Goal: Task Accomplishment & Management: Complete application form

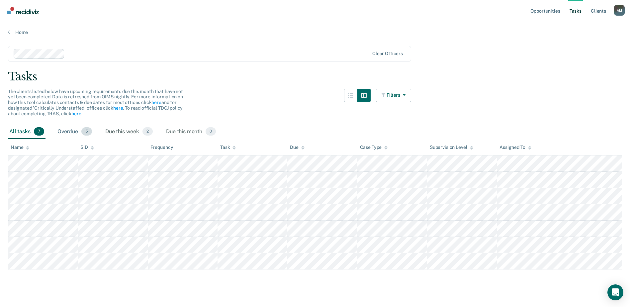
click at [67, 132] on div "Overdue 5" at bounding box center [74, 132] width 37 height 15
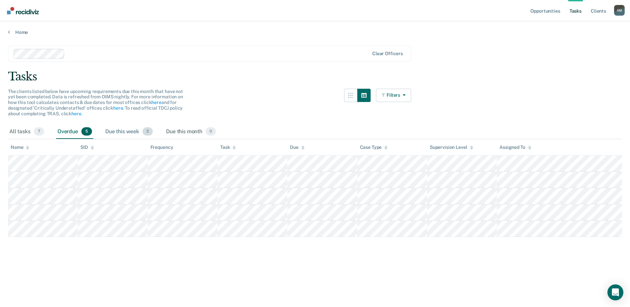
click at [118, 130] on div "Due this week 2" at bounding box center [129, 132] width 50 height 15
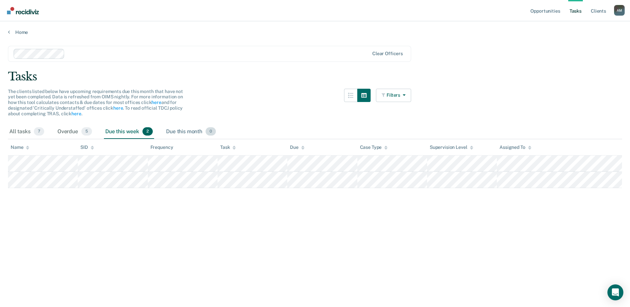
click at [181, 129] on div "Due this month 0" at bounding box center [191, 132] width 52 height 15
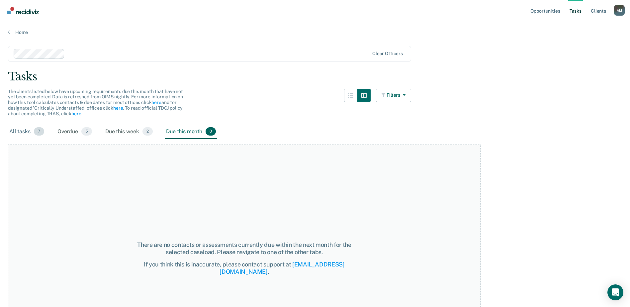
click at [24, 129] on div "All tasks 7" at bounding box center [27, 132] width 38 height 15
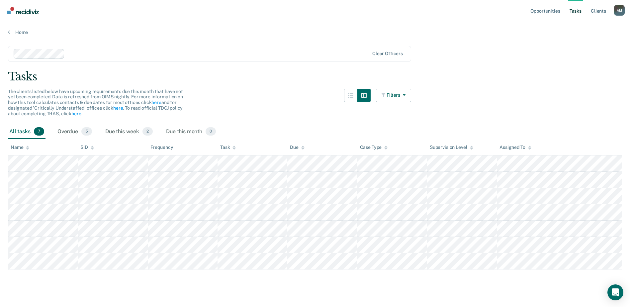
click at [620, 9] on div "A M" at bounding box center [619, 10] width 11 height 11
click at [421, 43] on main "Clear officers Tasks The clients listed below have upcoming requirements due th…" at bounding box center [315, 170] width 630 height 270
click at [14, 33] on link "Home" at bounding box center [315, 32] width 614 height 6
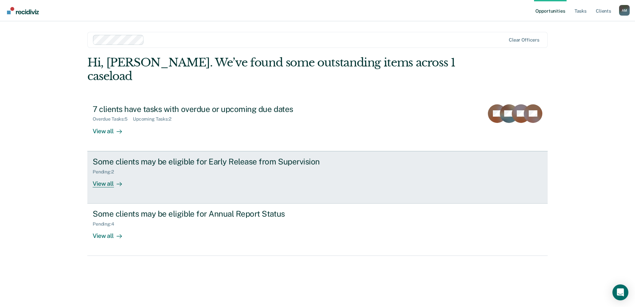
click at [303, 174] on link "Some clients may be eligible for Early Release from Supervision Pending : 2 Vie…" at bounding box center [317, 177] width 460 height 52
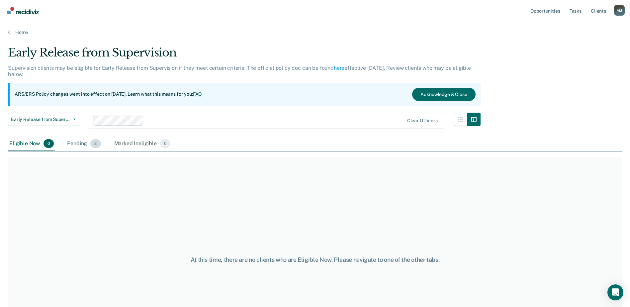
click at [67, 142] on div "Pending 2" at bounding box center [84, 143] width 36 height 15
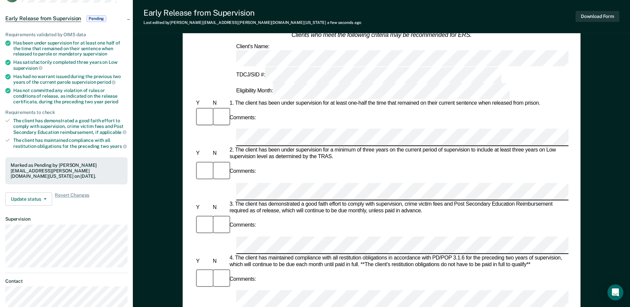
scroll to position [53, 0]
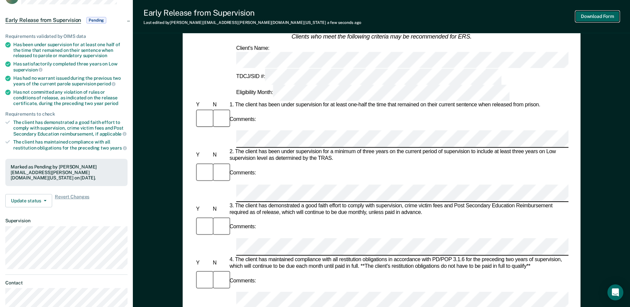
click at [591, 16] on button "Download Form" at bounding box center [598, 16] width 44 height 11
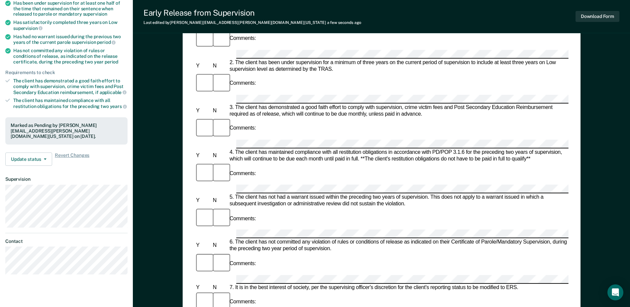
scroll to position [100, 0]
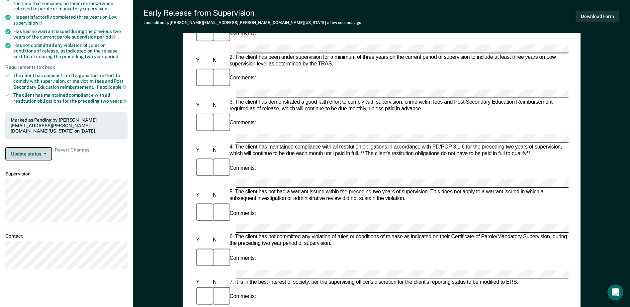
click at [45, 153] on icon "button" at bounding box center [45, 153] width 3 height 1
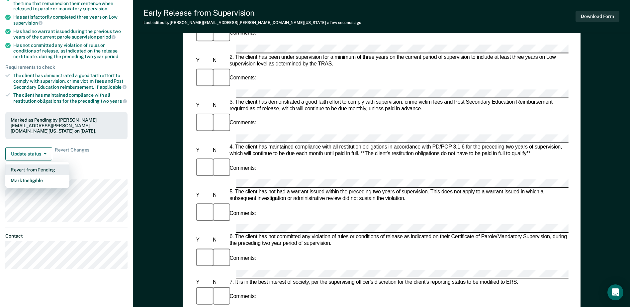
click at [54, 169] on button "Revert from Pending" at bounding box center [37, 169] width 64 height 11
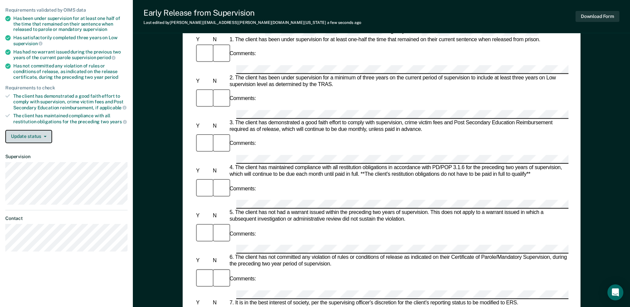
scroll to position [0, 0]
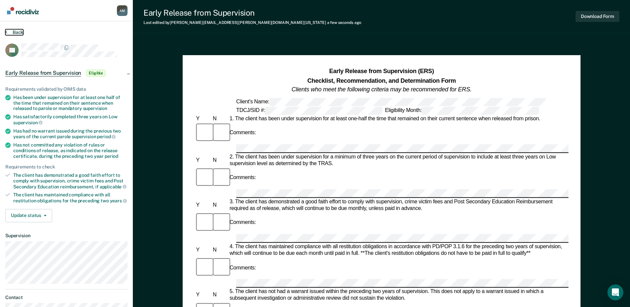
click at [18, 35] on button "Back" at bounding box center [14, 32] width 18 height 6
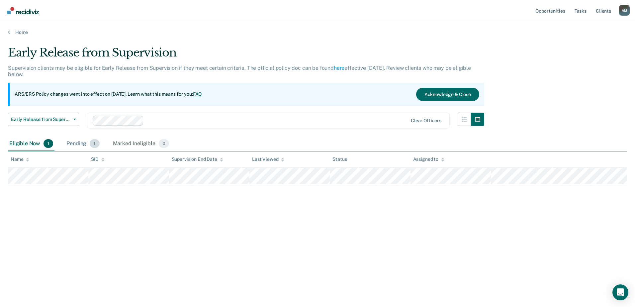
click at [87, 146] on div "Pending 1" at bounding box center [83, 143] width 36 height 15
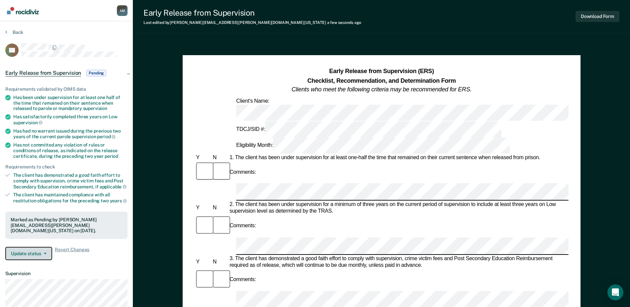
click at [45, 249] on button "Update status" at bounding box center [28, 253] width 47 height 13
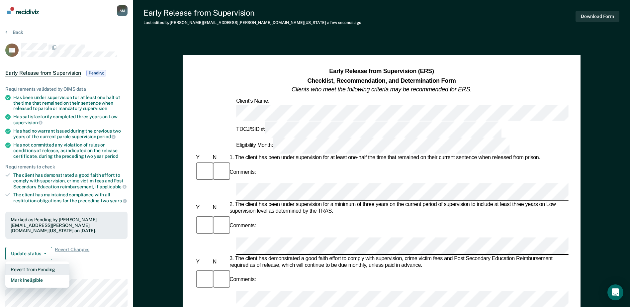
click at [46, 269] on button "Revert from Pending" at bounding box center [37, 269] width 64 height 11
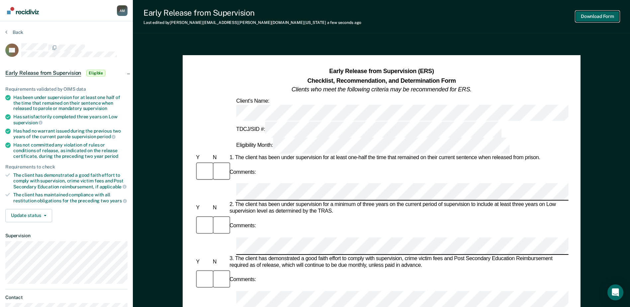
click at [607, 18] on button "Download Form" at bounding box center [598, 16] width 44 height 11
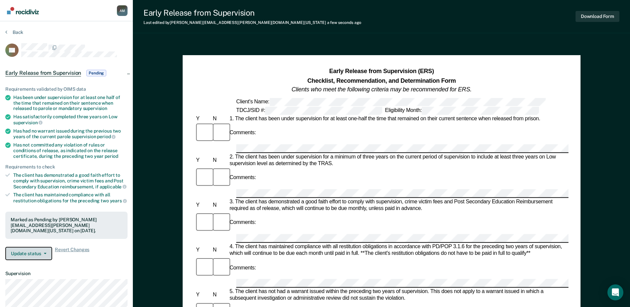
click at [44, 250] on button "Update status" at bounding box center [28, 253] width 47 height 13
click at [106, 258] on div "Update status Revert from Pending Mark Ineligible Revert Changes" at bounding box center [66, 253] width 122 height 13
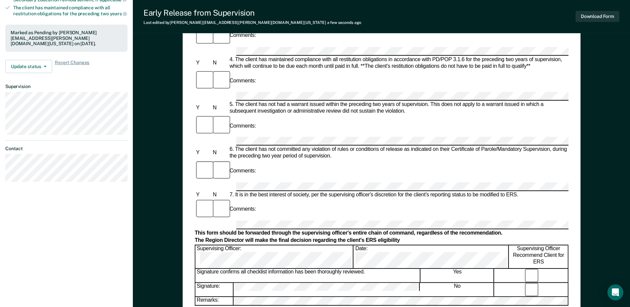
scroll to position [199, 0]
